Goal: Find specific page/section: Find specific page/section

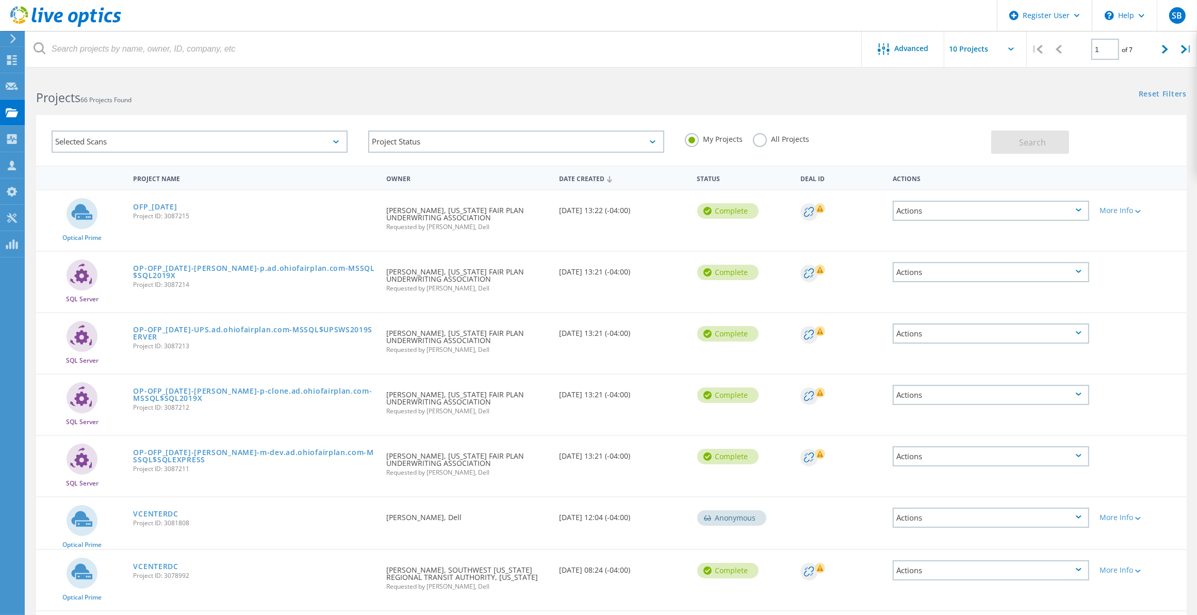
click at [766, 142] on label "All Projects" at bounding box center [781, 138] width 56 height 10
click at [0, 0] on input "All Projects" at bounding box center [0, 0] width 0 height 0
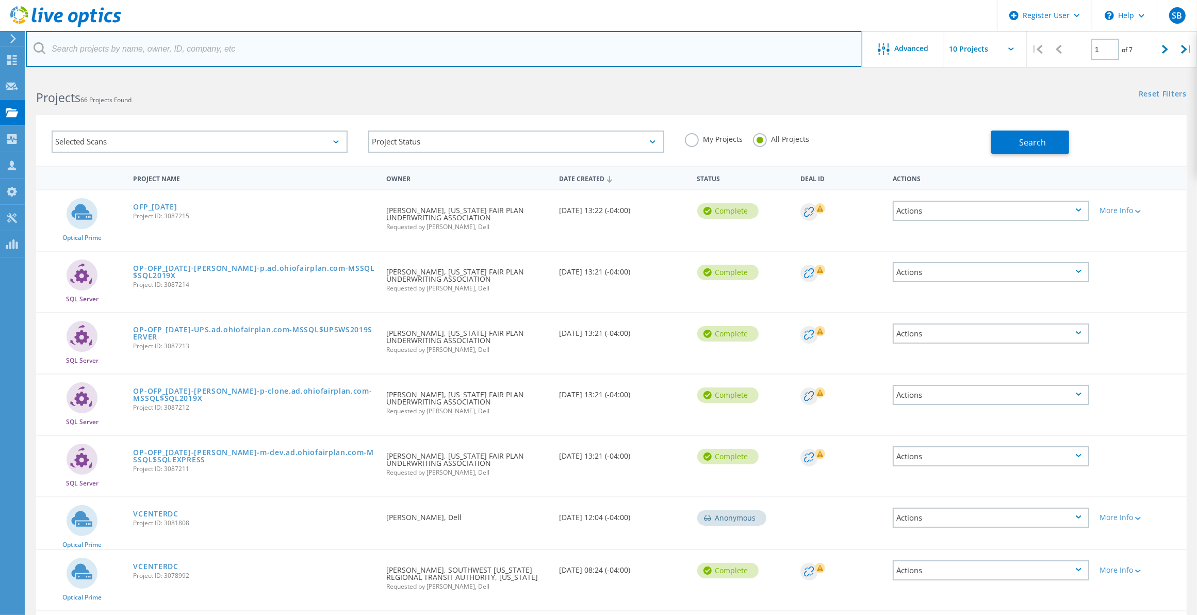
click at [501, 46] on input "text" at bounding box center [444, 49] width 837 height 36
paste input "[EMAIL_ADDRESS][DOMAIN_NAME]"
type input "[EMAIL_ADDRESS][DOMAIN_NAME]"
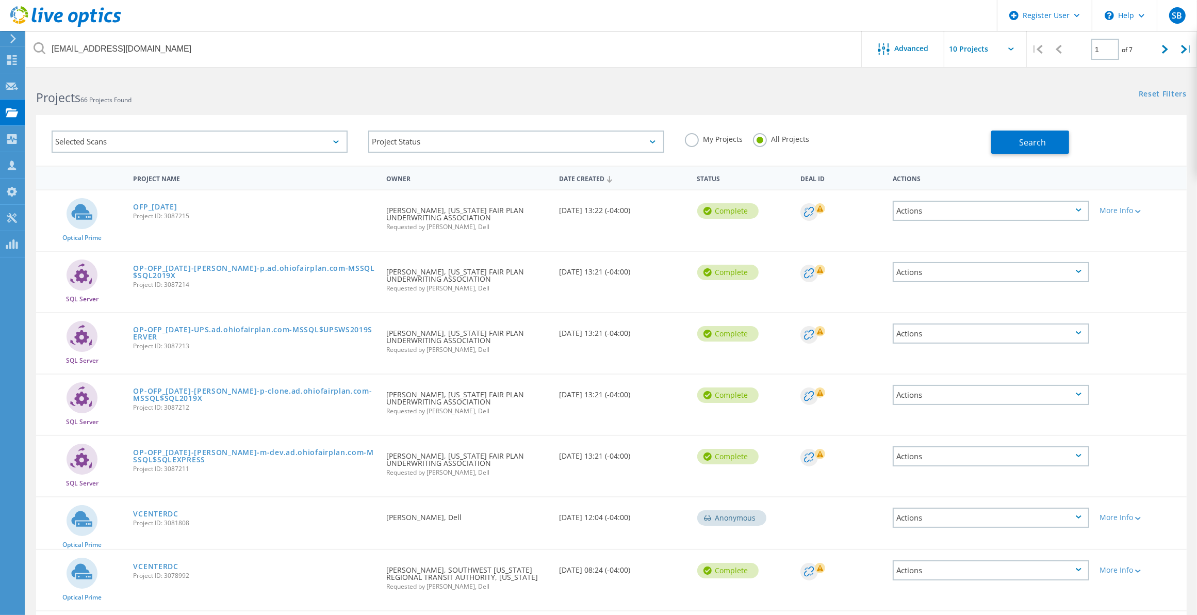
click at [1032, 156] on div "Selected Scans Project Status In Progress Complete Published Anonymous Archived…" at bounding box center [611, 140] width 1151 height 51
click at [1035, 150] on button "Search" at bounding box center [1030, 141] width 78 height 23
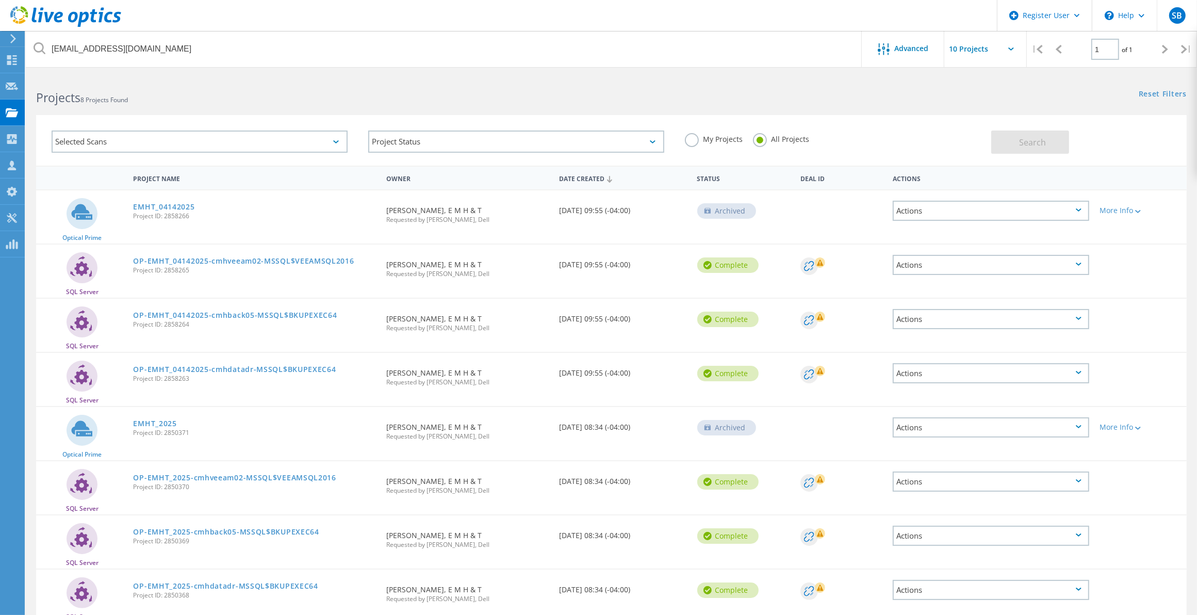
click at [168, 206] on link "EMHT_04142025" at bounding box center [163, 206] width 61 height 7
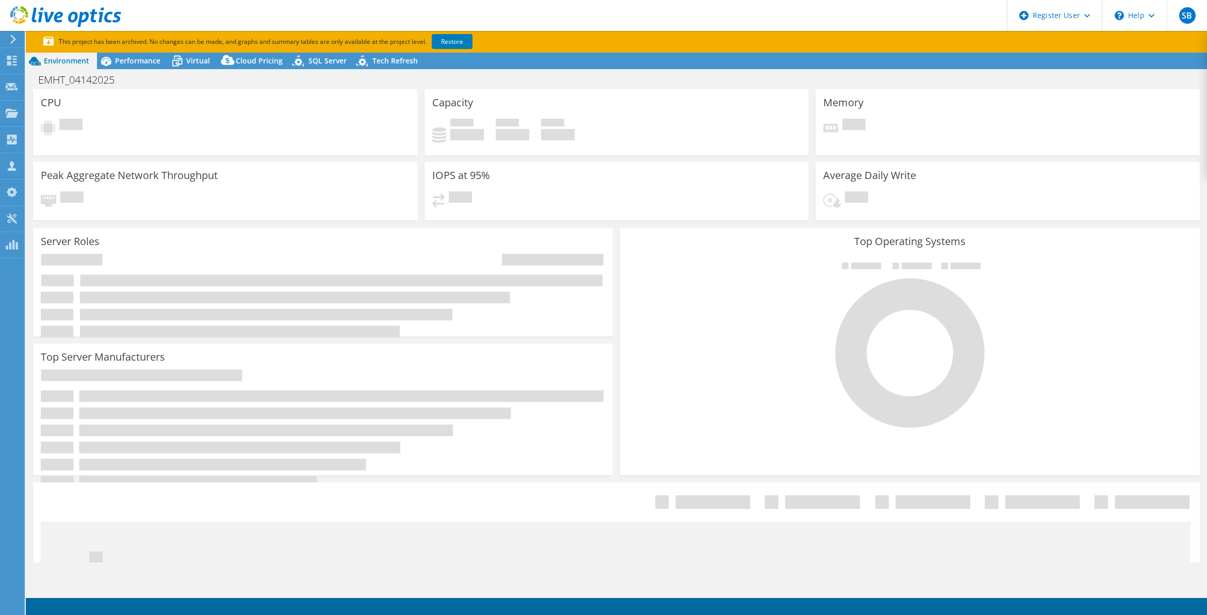
select select "USEast"
